Goal: Task Accomplishment & Management: Manage account settings

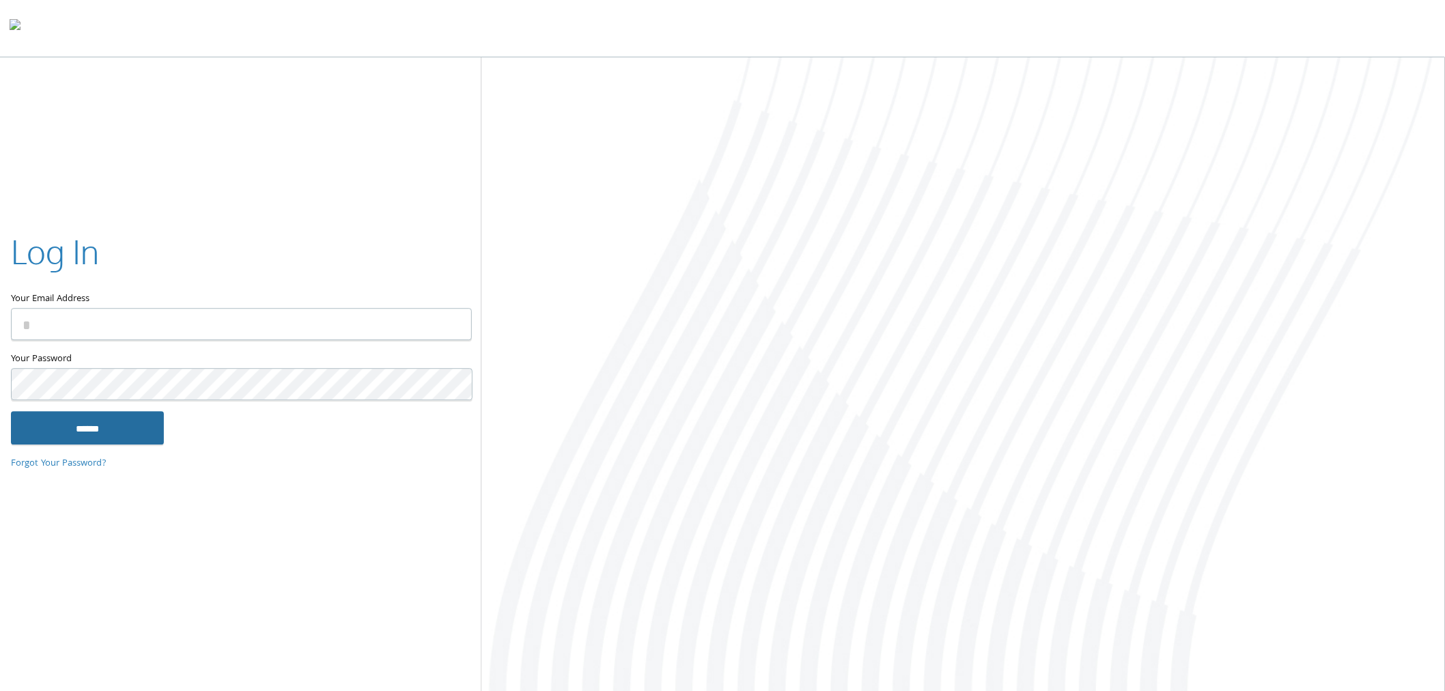
type input "**********"
click at [66, 421] on input "******" at bounding box center [87, 428] width 153 height 33
type input "**********"
click at [107, 435] on input "******" at bounding box center [87, 428] width 153 height 33
